Goal: Task Accomplishment & Management: Use online tool/utility

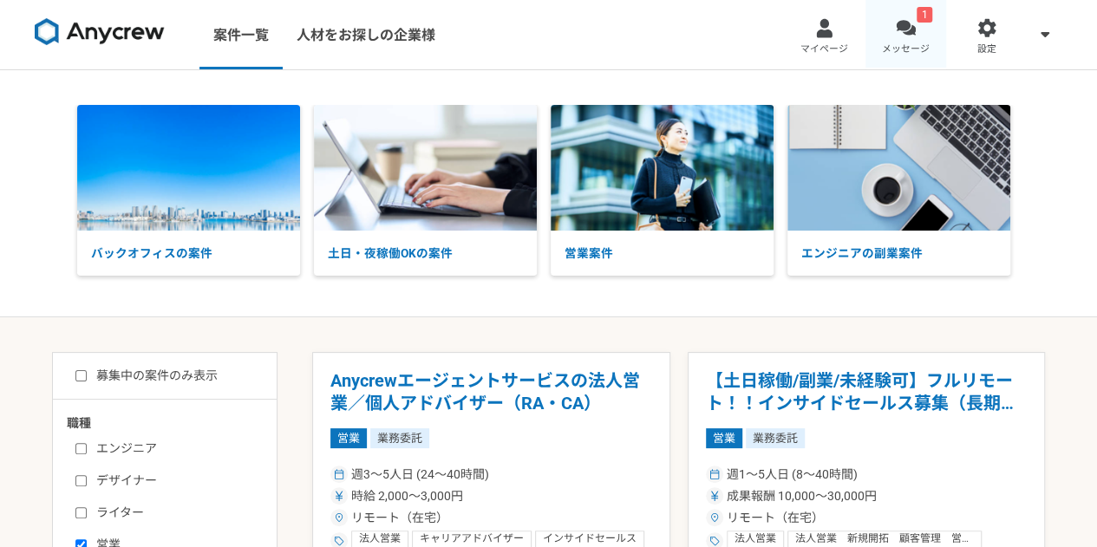
click at [912, 35] on div at bounding box center [906, 28] width 20 height 20
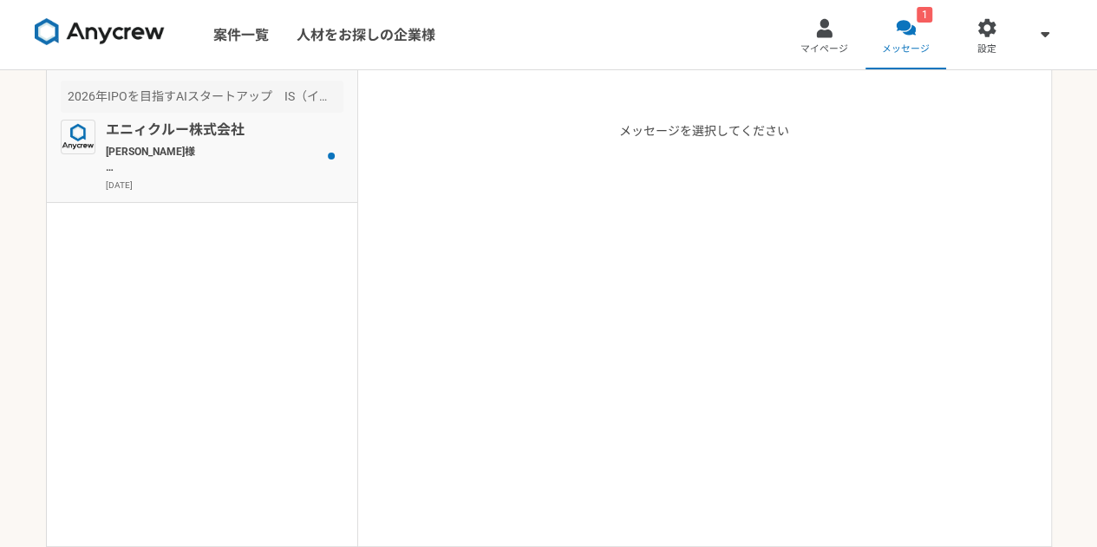
click at [293, 162] on p "[PERSON_NAME]様 Anycrewの[PERSON_NAME]と申します。 プロフィールを拝見し、本案件でご活躍頂けるのではと思いご連絡を差し上げま…" at bounding box center [213, 159] width 214 height 31
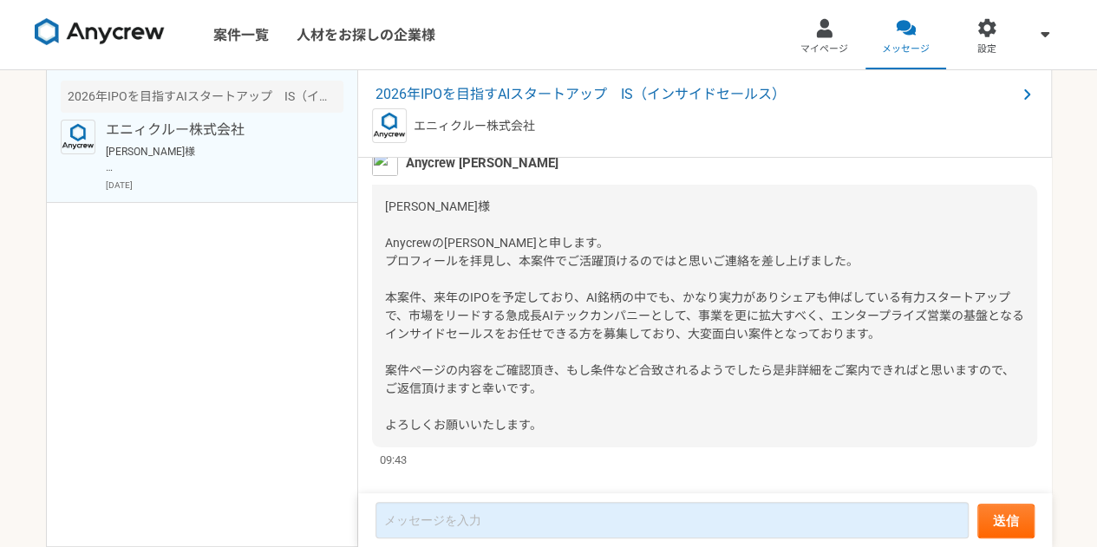
scroll to position [82, 0]
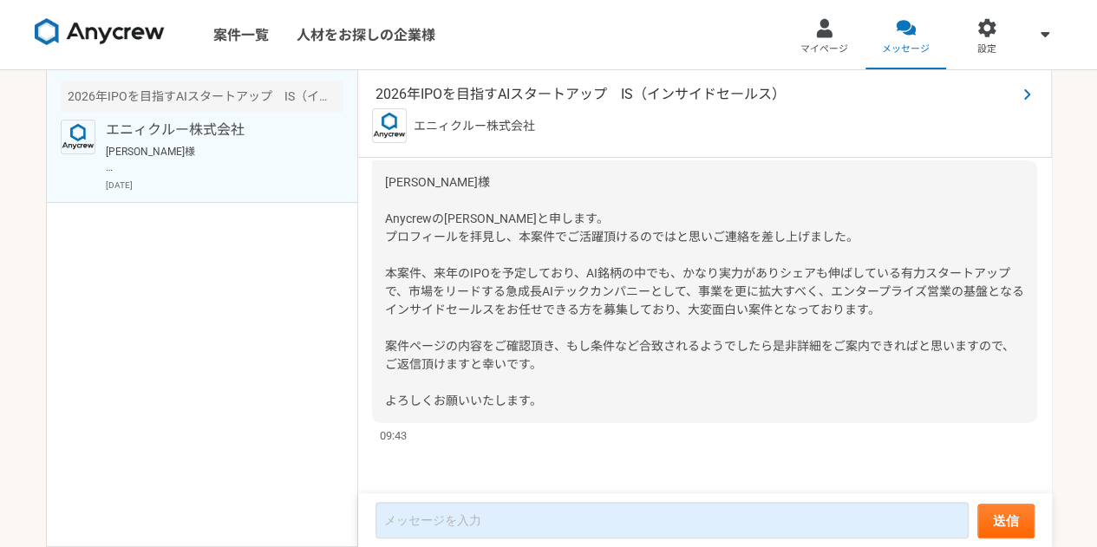
click at [584, 93] on span "2026年IPOを目指すAIスタートアップ　IS（インサイドセールス）" at bounding box center [696, 94] width 641 height 21
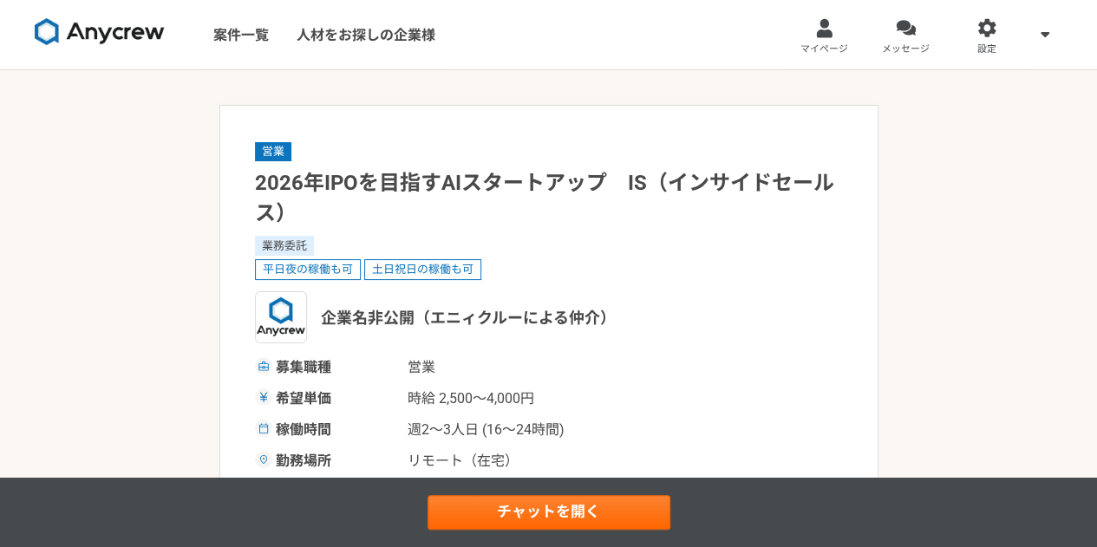
click at [892, 30] on link "メッセージ" at bounding box center [907, 34] width 82 height 69
